Goal: Task Accomplishment & Management: Manage account settings

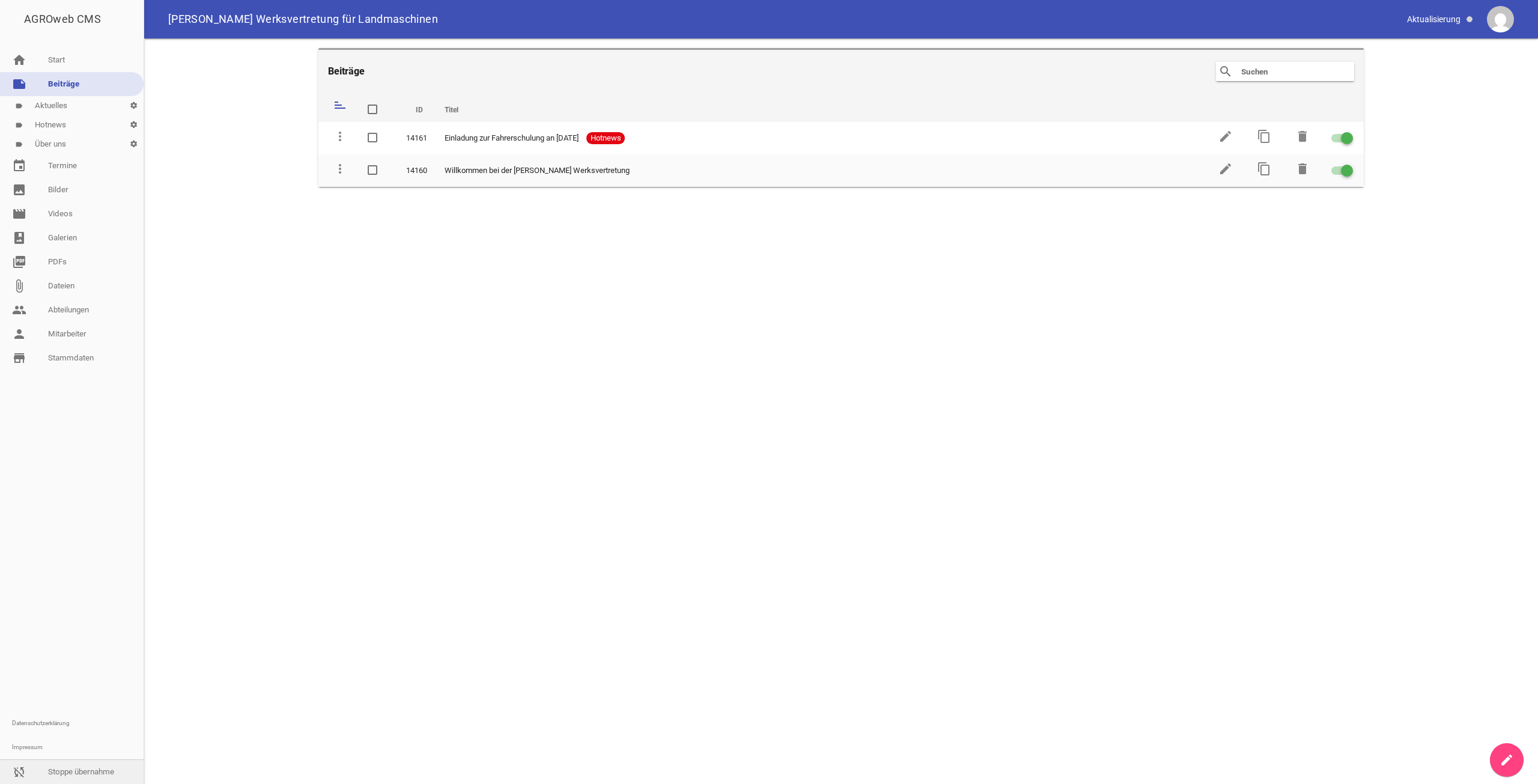
click at [71, 780] on link "sync_disabled Stoppe übernahme" at bounding box center [72, 771] width 144 height 24
click at [80, 768] on link "reply Abmelden" at bounding box center [72, 771] width 144 height 24
click at [61, 327] on link "person Mitarbeiter" at bounding box center [72, 334] width 144 height 24
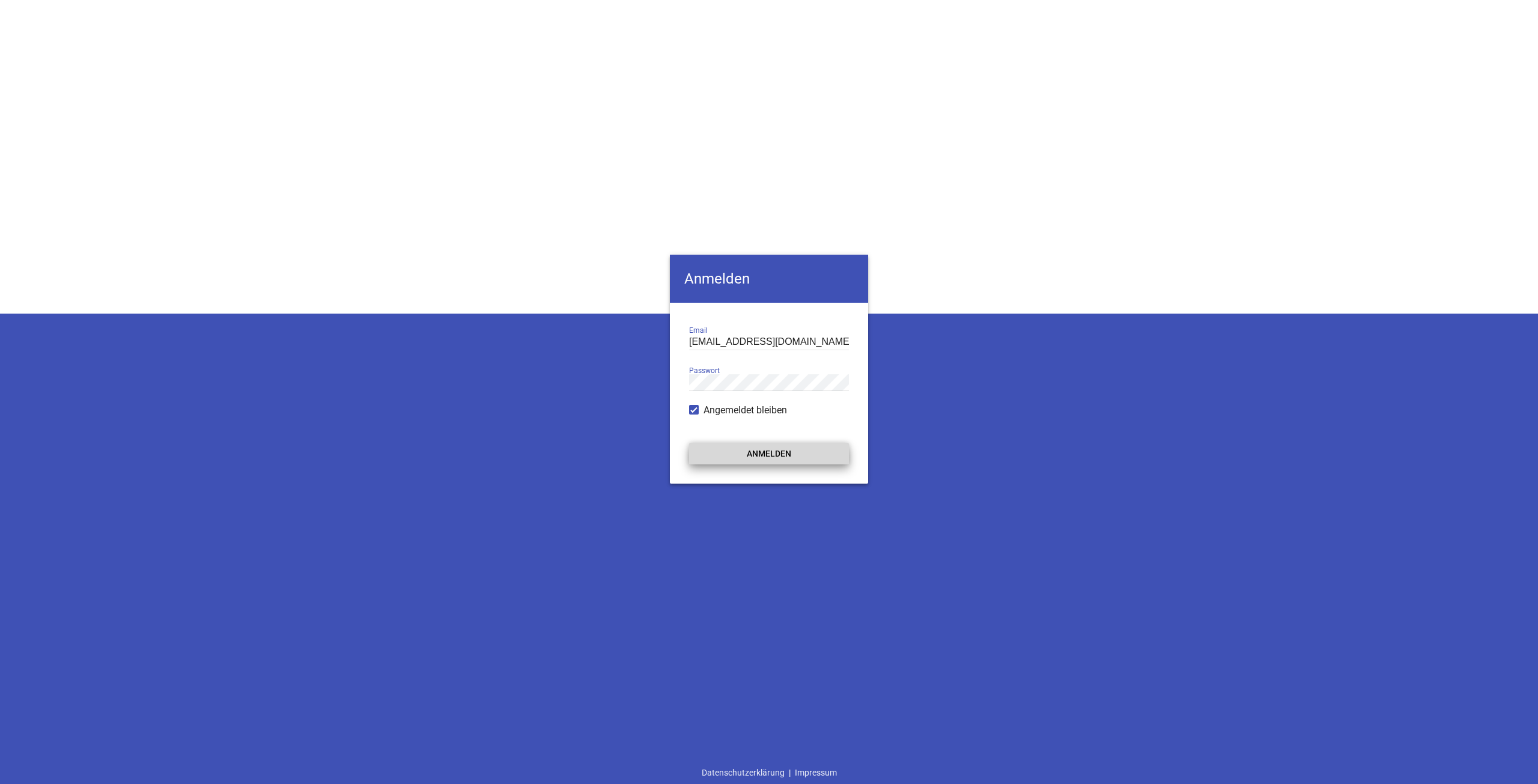
click at [790, 459] on button "Anmelden" at bounding box center [769, 453] width 160 height 22
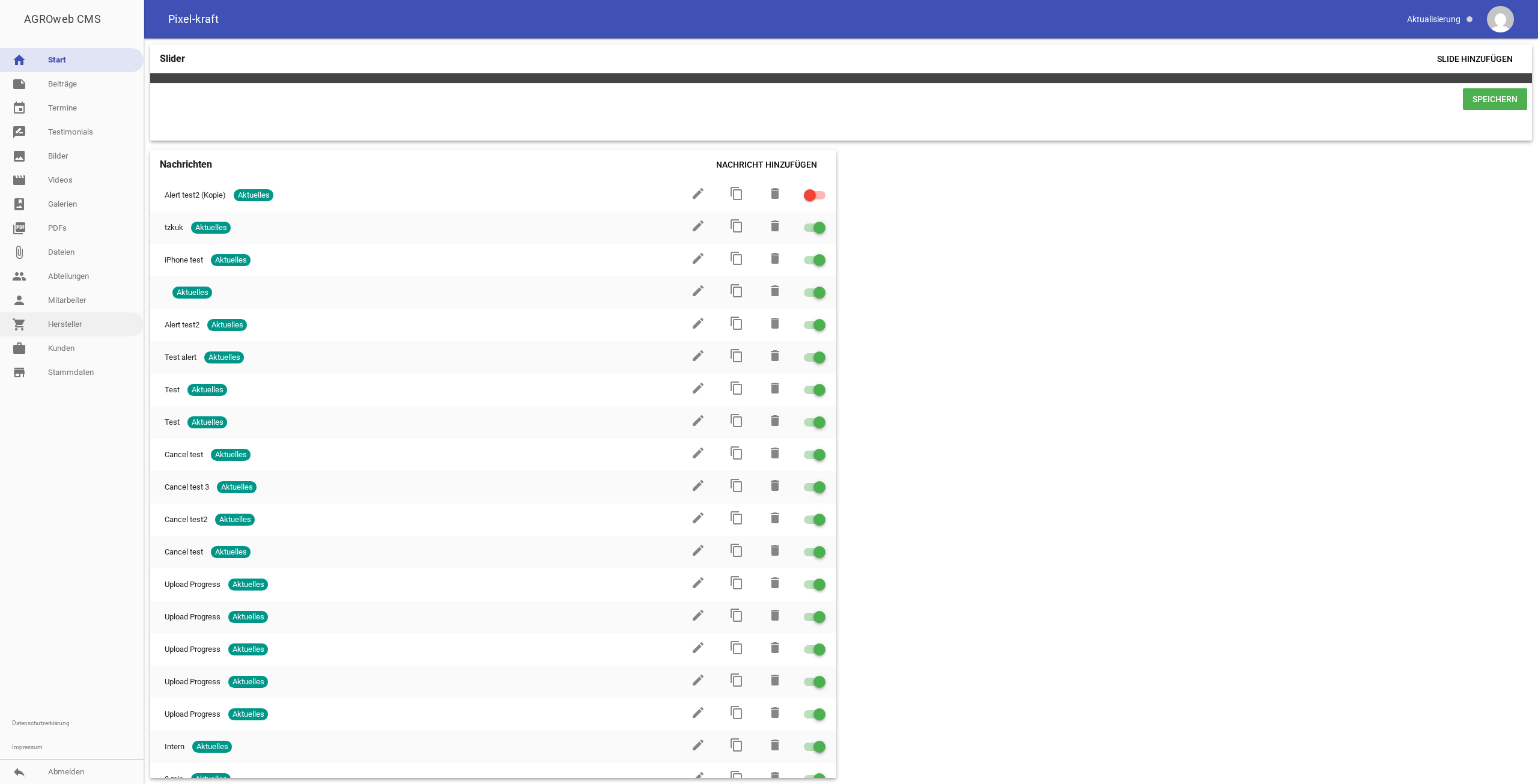
click at [40, 335] on link "shopping_cart Hersteller" at bounding box center [72, 324] width 144 height 24
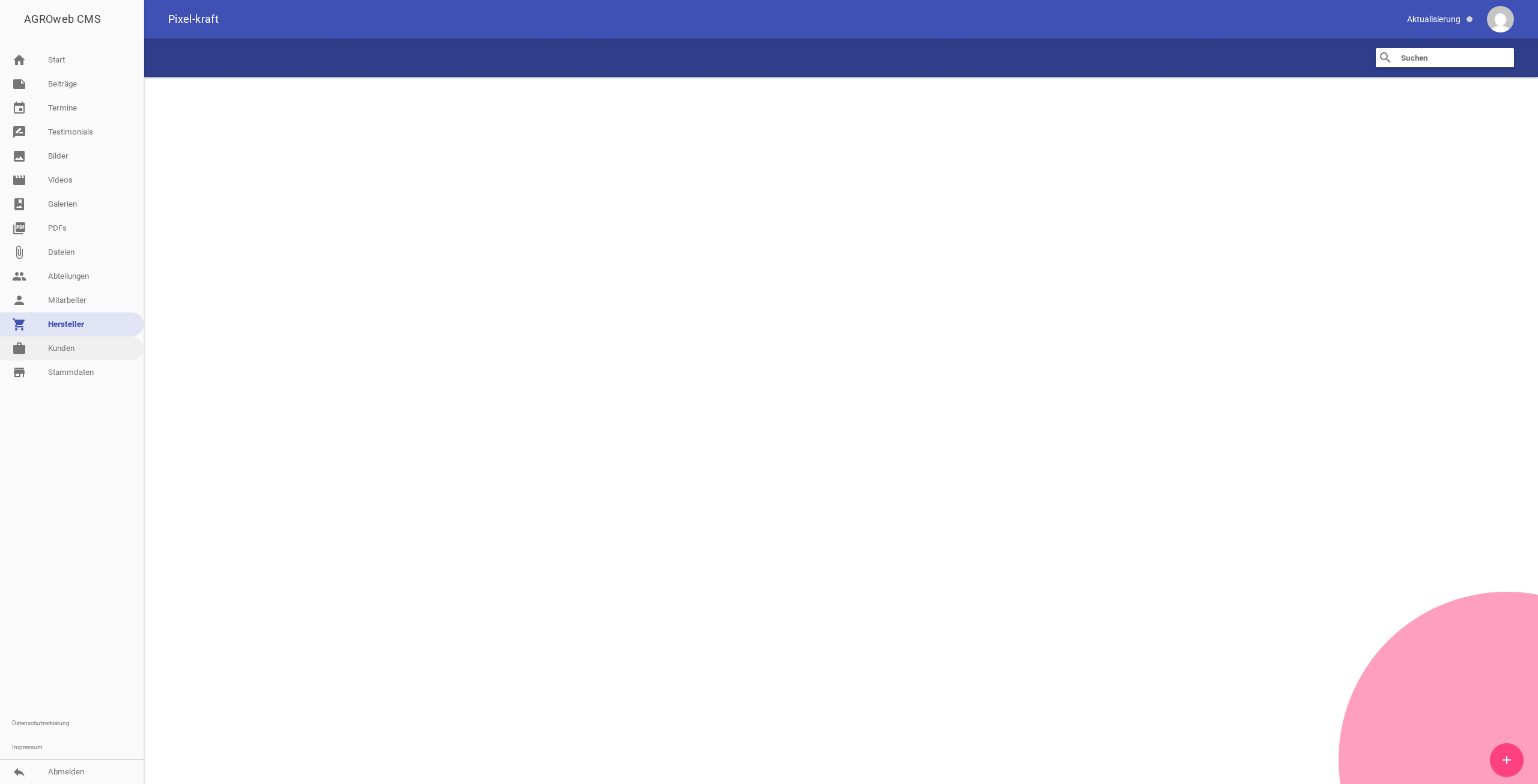
click at [39, 343] on link "work [PERSON_NAME]" at bounding box center [72, 348] width 144 height 24
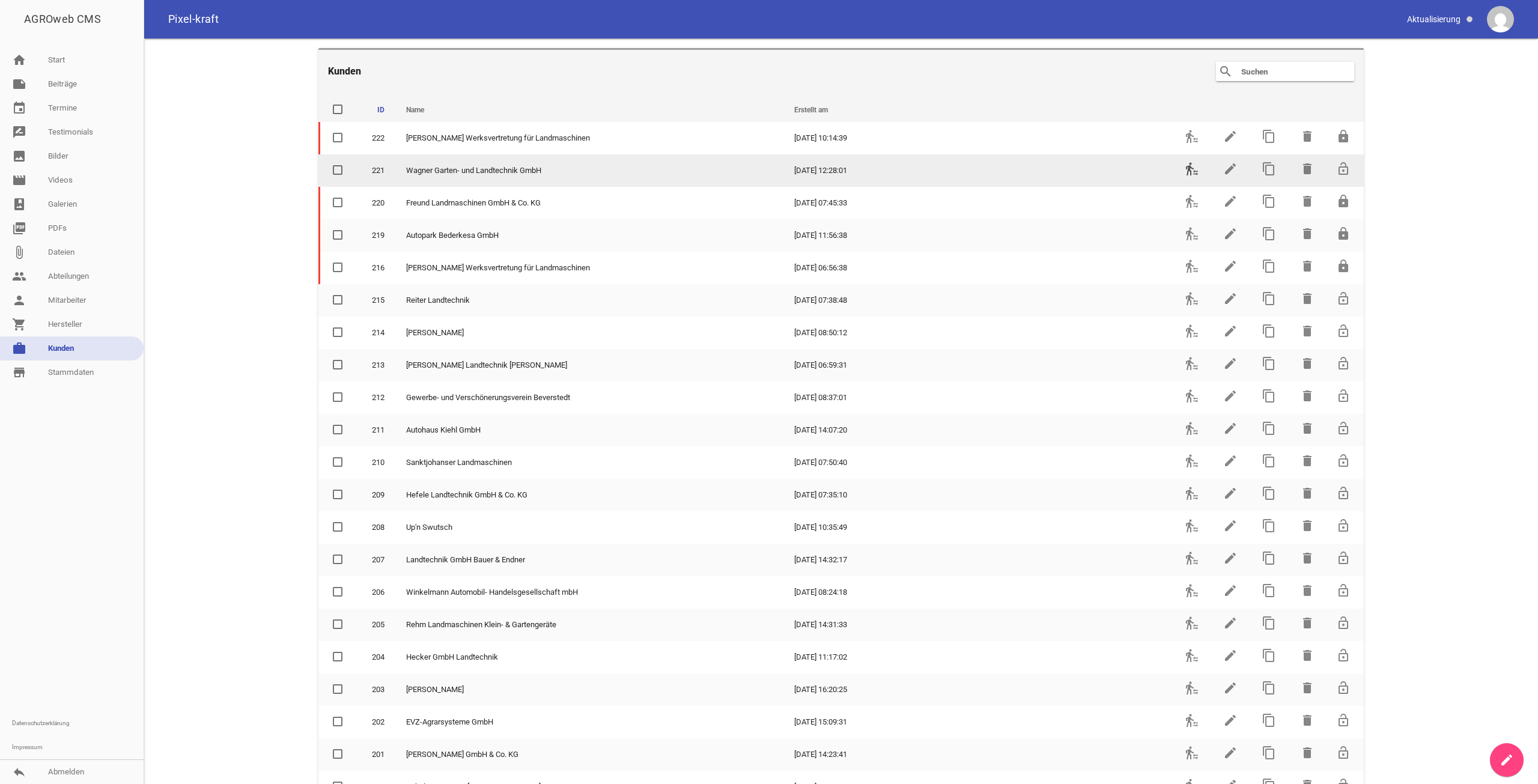
click at [1189, 173] on icon "transfer_within_a_station" at bounding box center [1192, 169] width 14 height 14
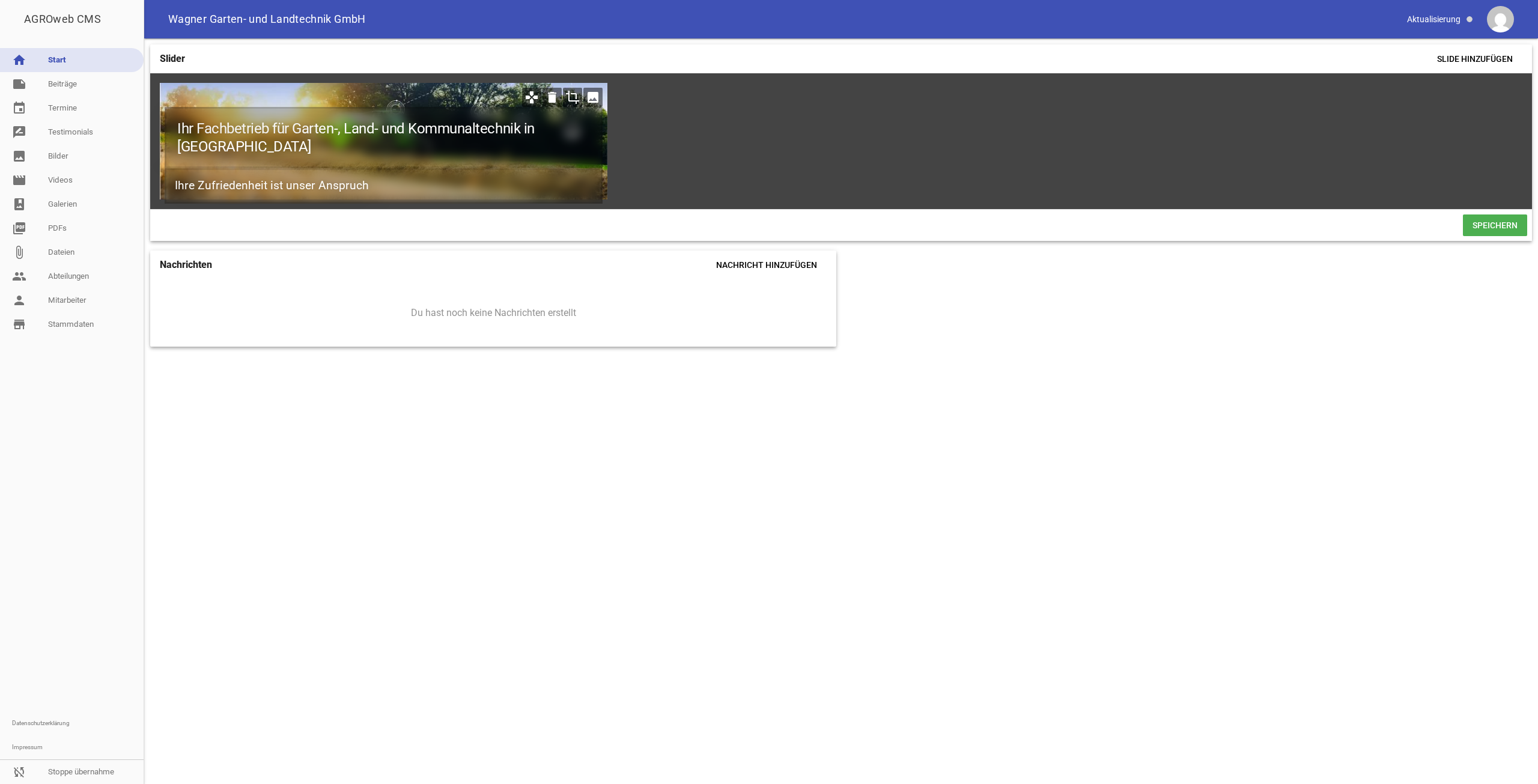
click at [593, 93] on icon "image" at bounding box center [593, 97] width 19 height 19
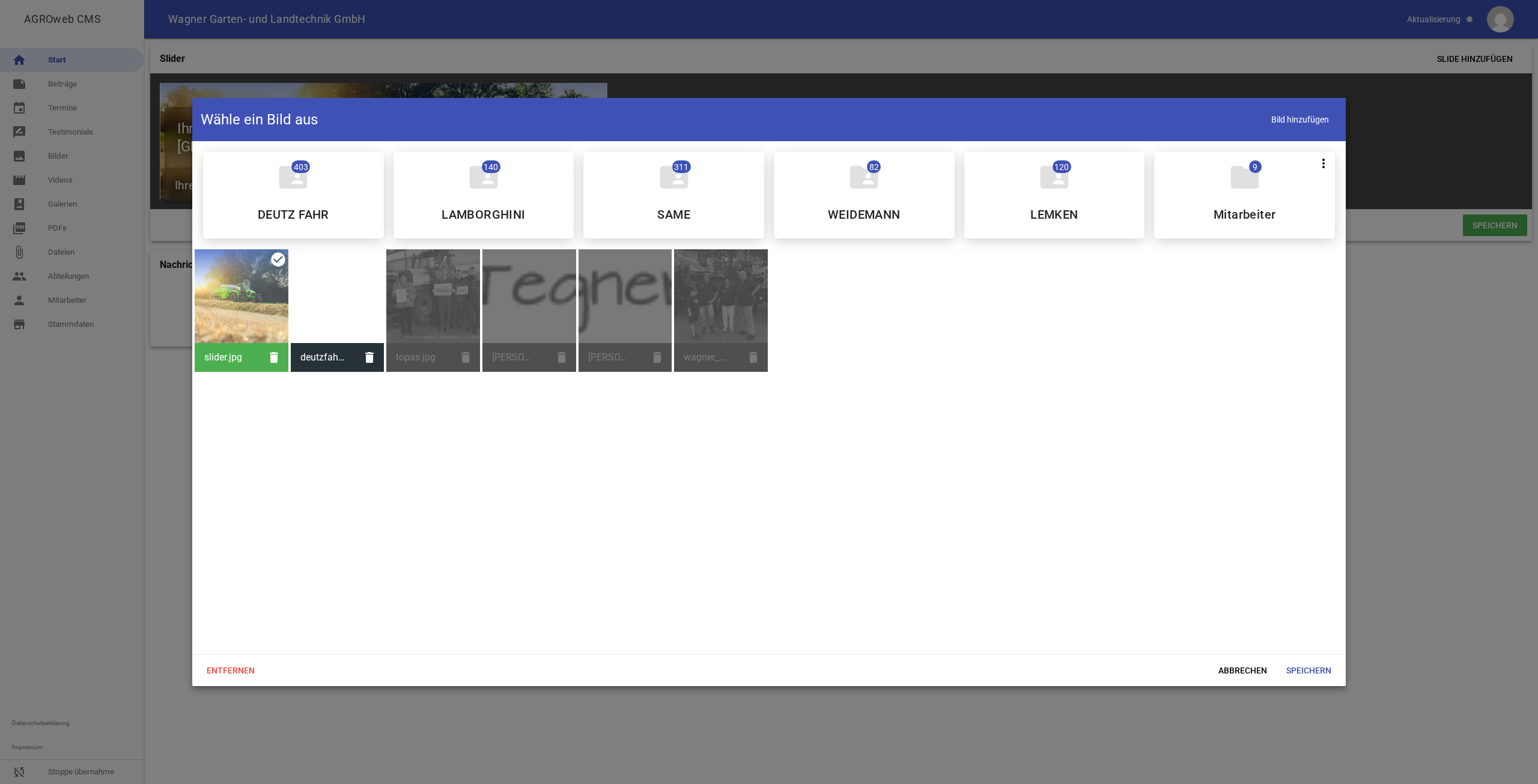
click at [354, 282] on div at bounding box center [337, 296] width 94 height 94
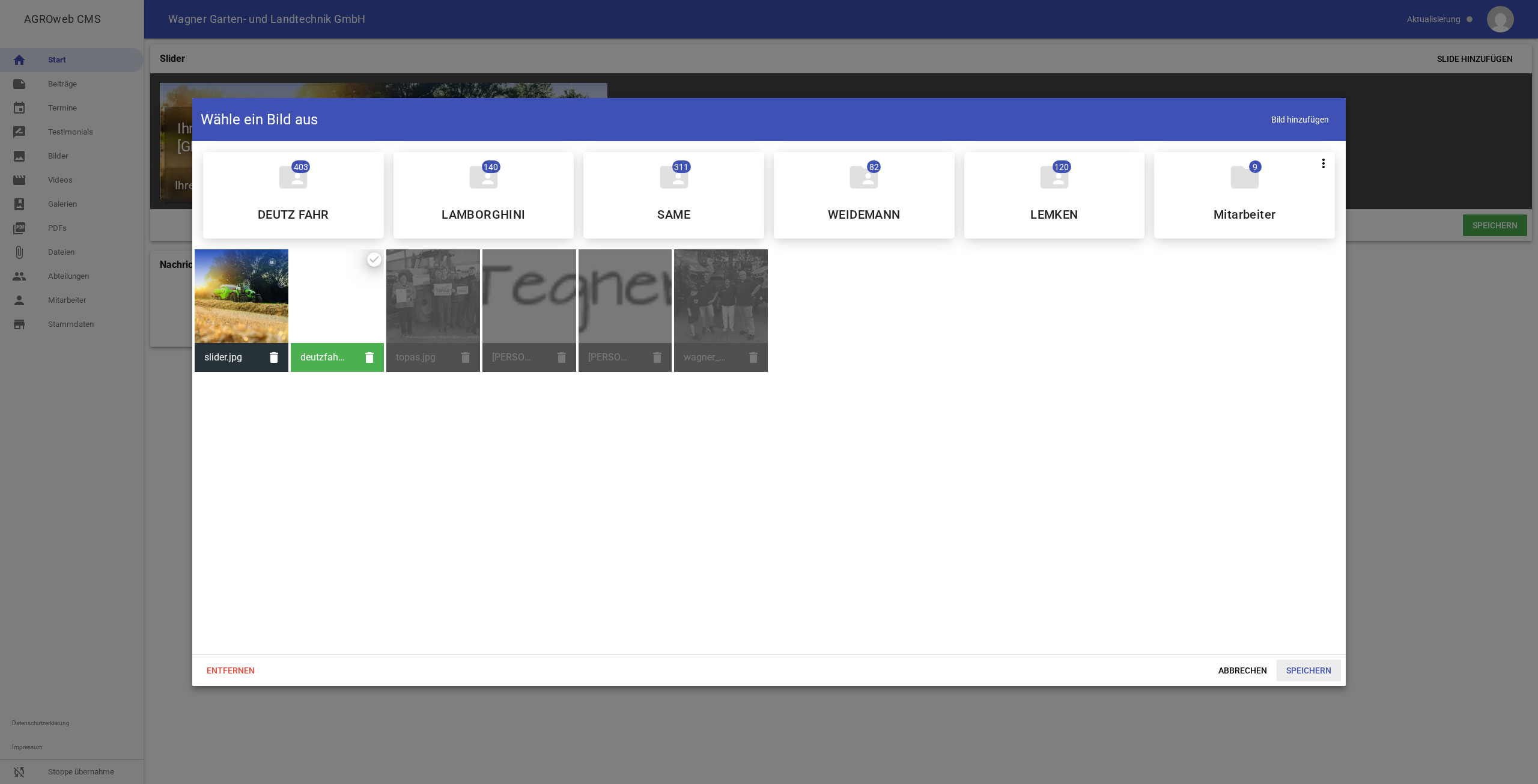
click at [1327, 671] on span "Speichern" at bounding box center [1308, 670] width 64 height 22
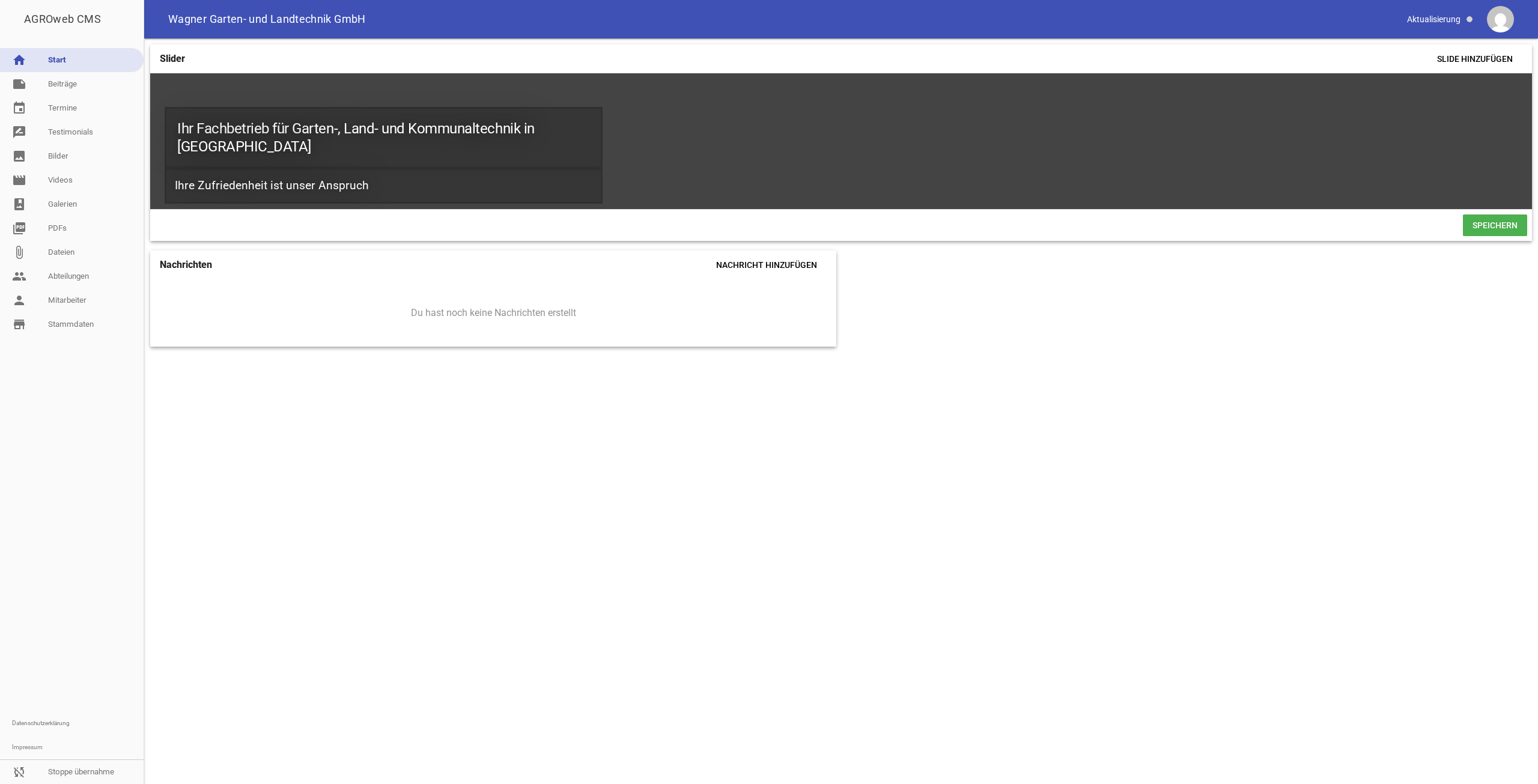
click at [1509, 228] on span "Speichern" at bounding box center [1494, 225] width 64 height 22
click at [594, 95] on icon "image" at bounding box center [593, 97] width 19 height 19
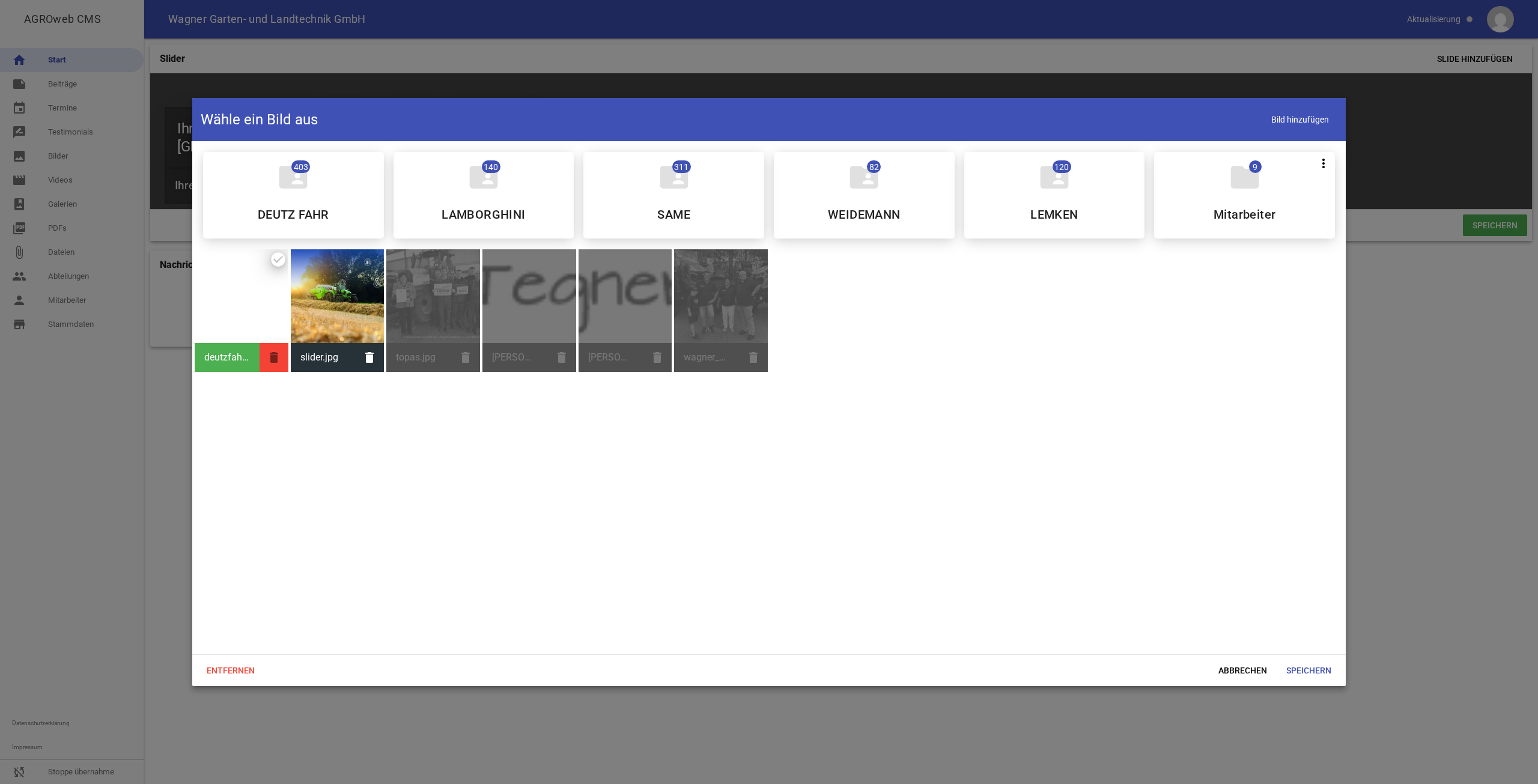
click at [273, 355] on icon "delete" at bounding box center [274, 357] width 29 height 29
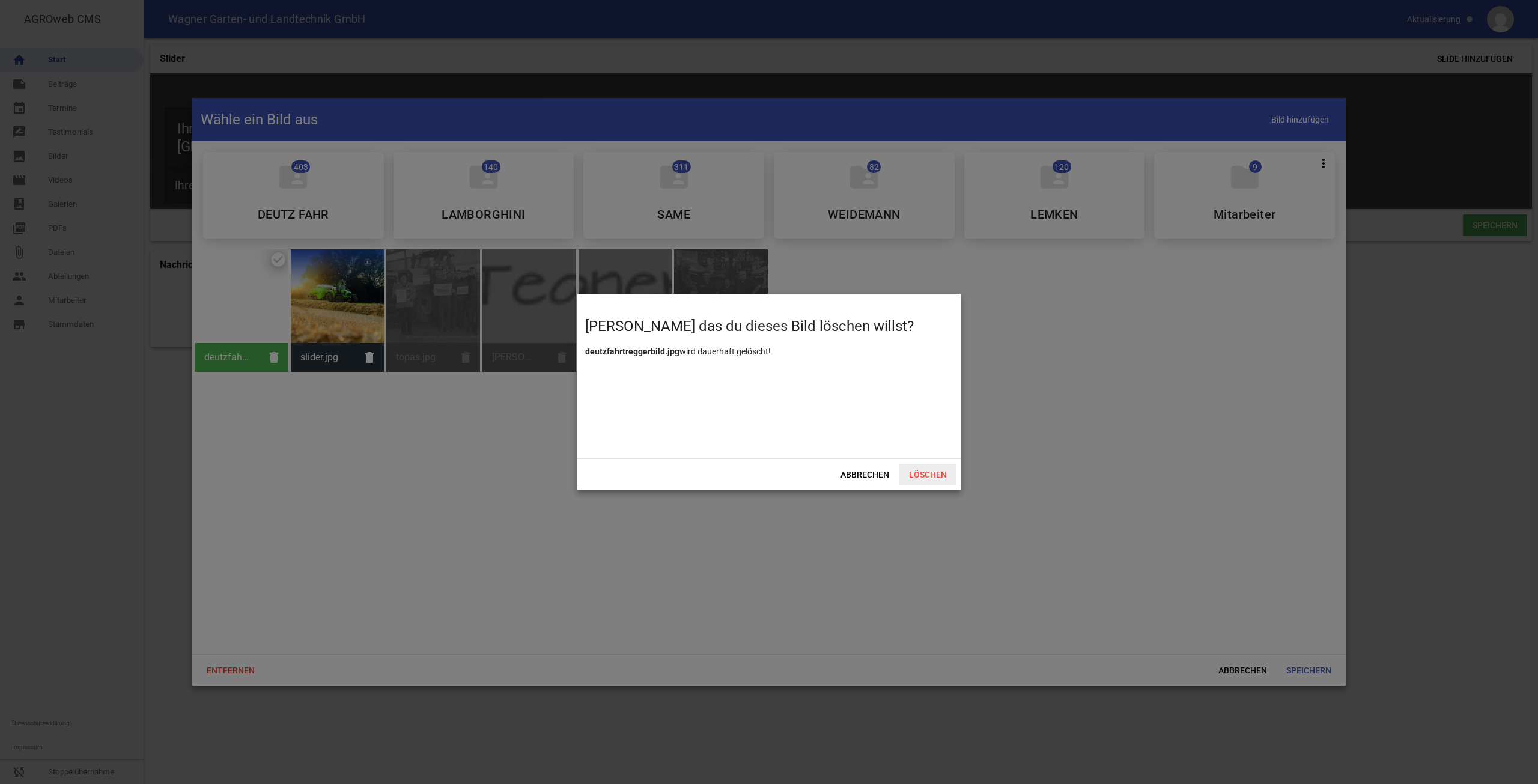
click at [911, 473] on span "Löschen" at bounding box center [927, 475] width 58 height 22
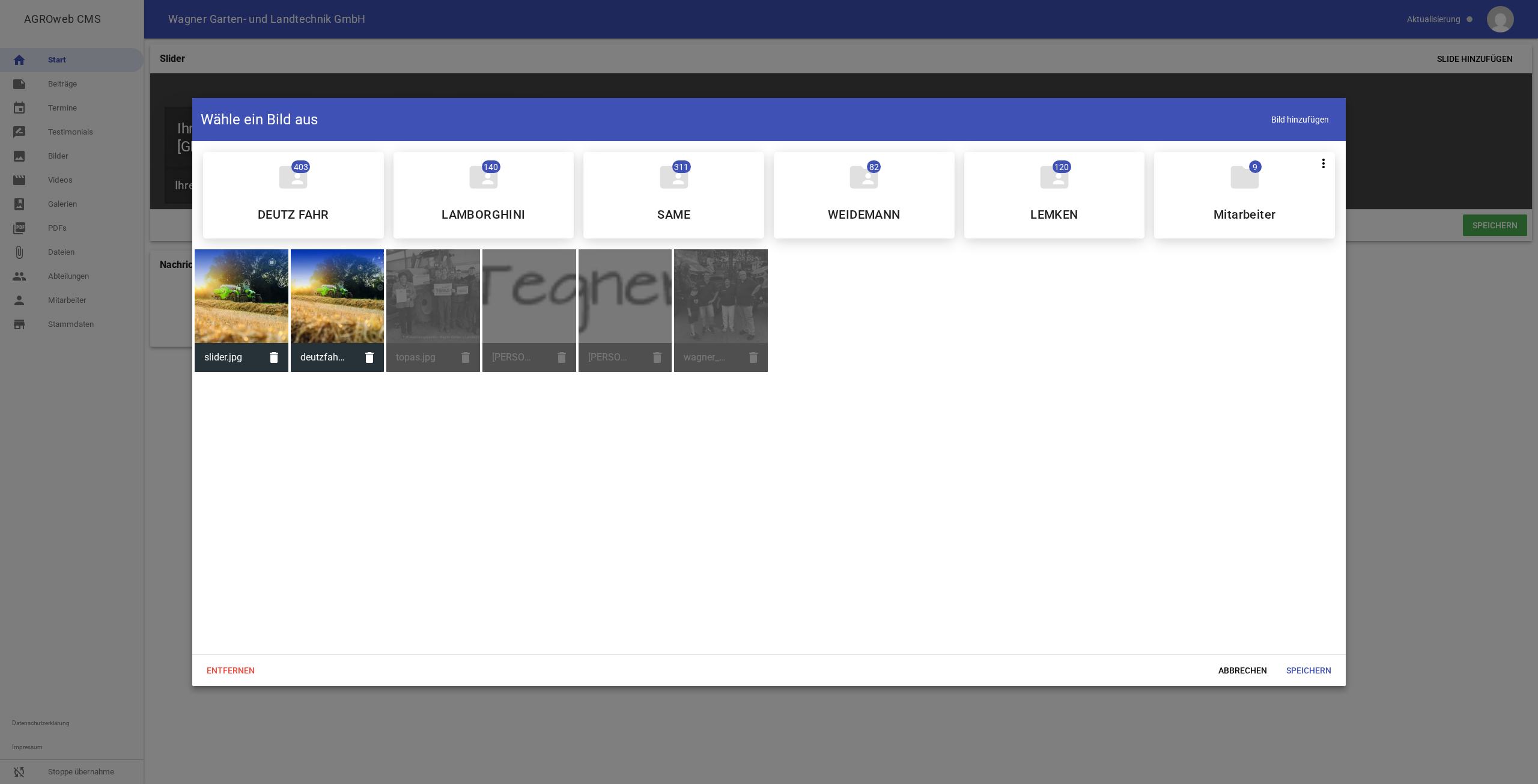
click at [361, 299] on div at bounding box center [337, 296] width 94 height 94
click at [1306, 664] on span "Speichern" at bounding box center [1308, 670] width 64 height 22
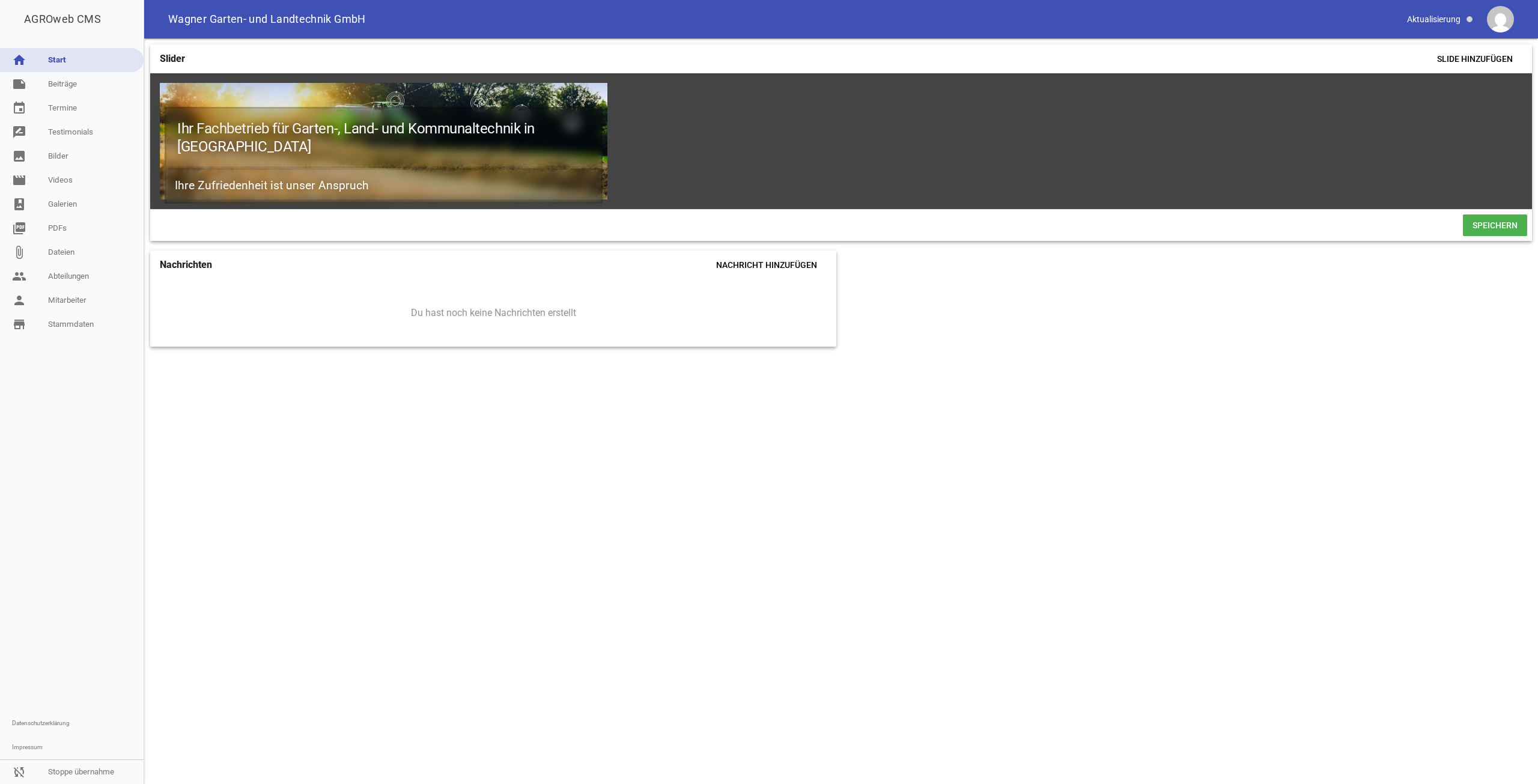
click at [1468, 241] on div "Speichern" at bounding box center [841, 224] width 1382 height 31
click at [1478, 236] on span "Speichern" at bounding box center [1494, 225] width 64 height 22
